Goal: Task Accomplishment & Management: Use online tool/utility

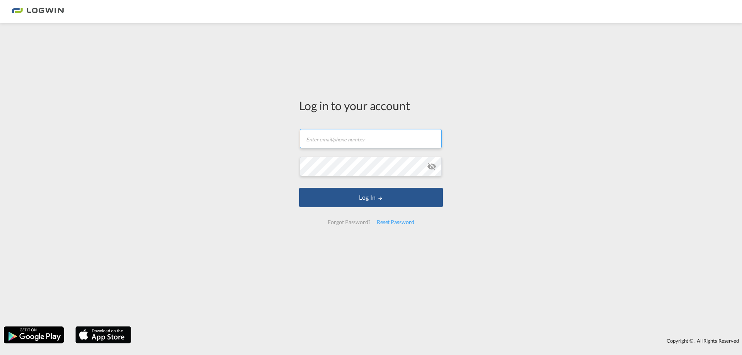
click at [341, 142] on input "text" at bounding box center [371, 138] width 142 height 19
type input "[PERSON_NAME][EMAIL_ADDRESS][PERSON_NAME][DOMAIN_NAME]"
click at [299, 188] on button "Log In" at bounding box center [371, 197] width 144 height 19
click at [433, 167] on md-icon "icon-eye-off" at bounding box center [431, 166] width 9 height 9
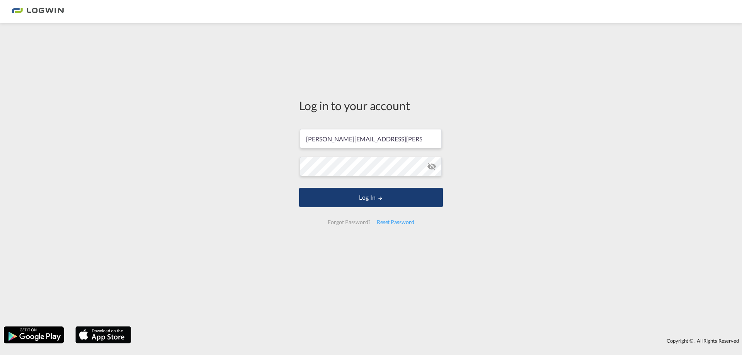
click at [392, 198] on button "Log In" at bounding box center [371, 197] width 144 height 19
